Goal: Task Accomplishment & Management: Use online tool/utility

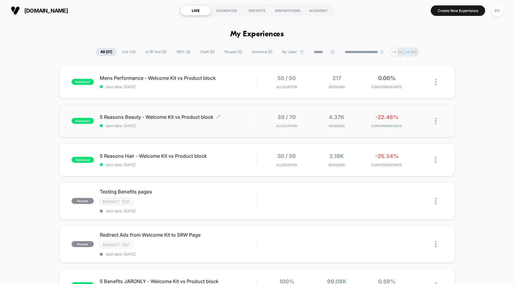
click at [147, 119] on span "5 Reasons Beauty - Welcome Kit vs Product block Click to edit experience details" at bounding box center [178, 117] width 157 height 6
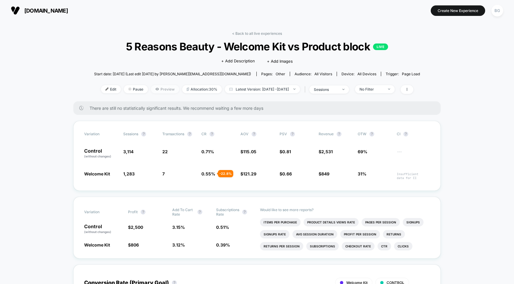
click at [151, 88] on span "Preview" at bounding box center [165, 89] width 28 height 8
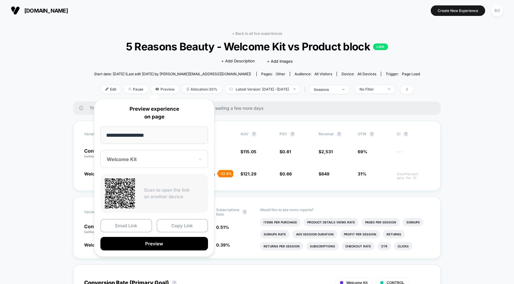
click at [137, 165] on div "Welcome Kit" at bounding box center [154, 159] width 108 height 18
click at [159, 158] on div at bounding box center [151, 159] width 88 height 6
click at [158, 243] on button "Preview" at bounding box center [154, 244] width 108 height 14
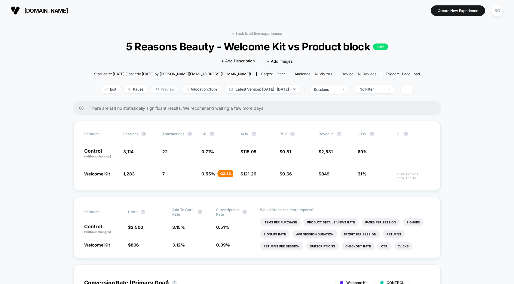
click at [160, 89] on span "Preview" at bounding box center [165, 89] width 28 height 8
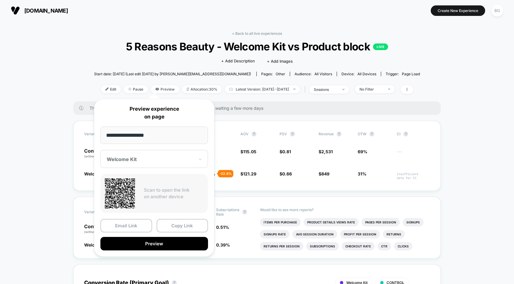
click at [164, 158] on div at bounding box center [151, 159] width 88 height 6
click at [148, 191] on div "CONTROL" at bounding box center [154, 191] width 102 height 11
click at [138, 248] on button "Preview" at bounding box center [154, 244] width 108 height 14
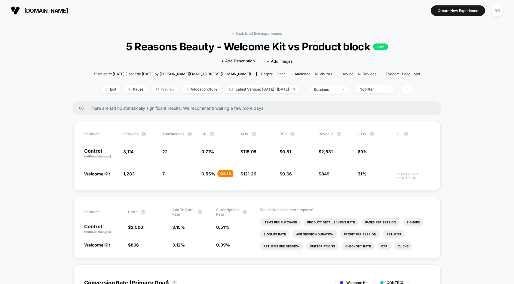
click at [153, 89] on span "Preview" at bounding box center [165, 89] width 28 height 8
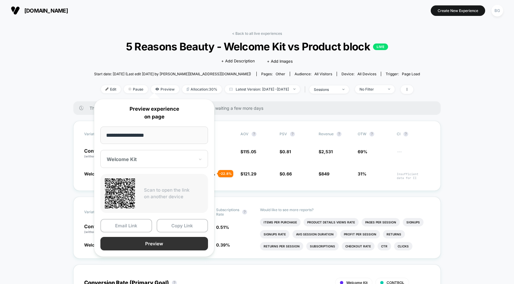
click at [139, 246] on button "Preview" at bounding box center [154, 244] width 108 height 14
